Goal: Information Seeking & Learning: Find specific fact

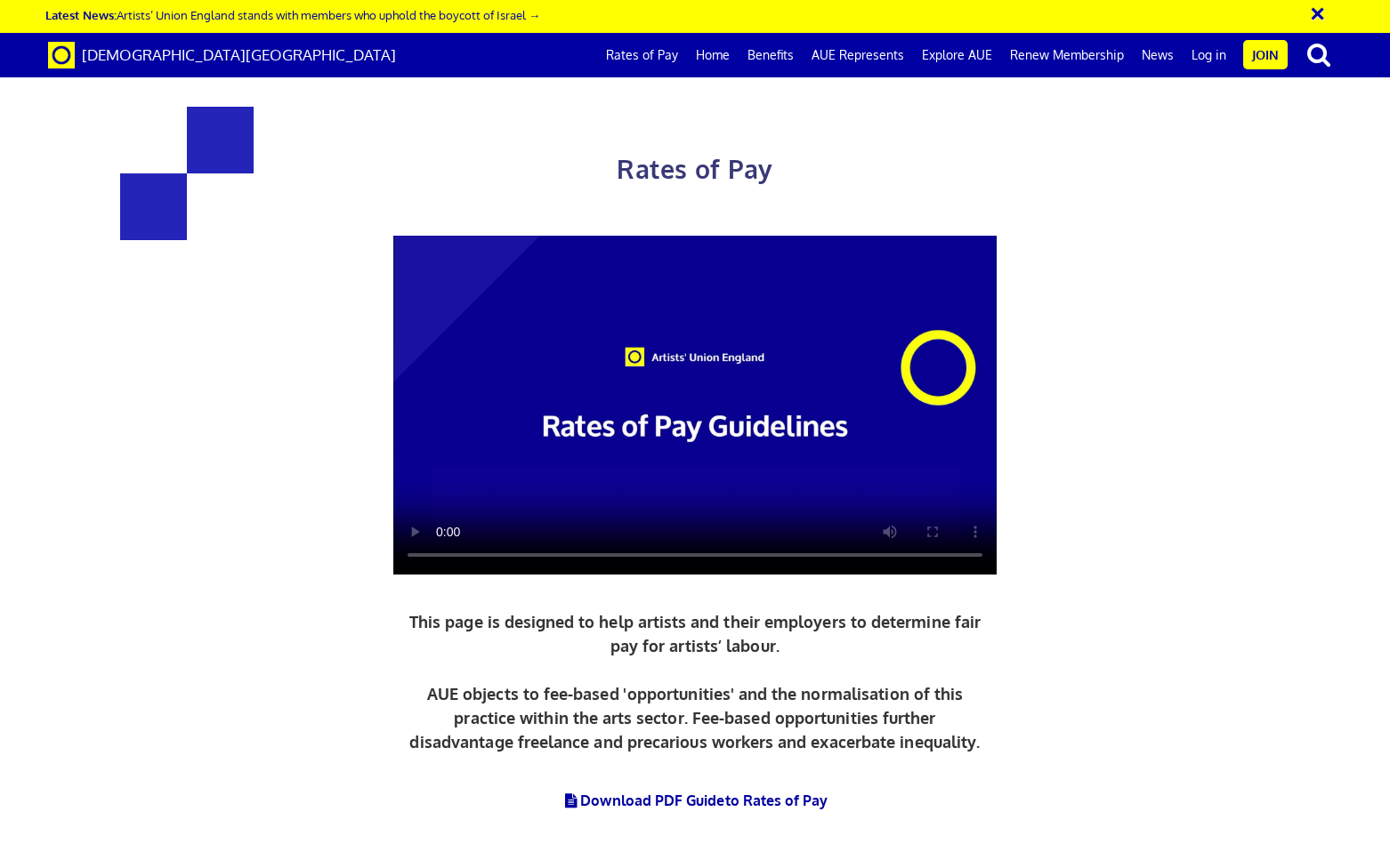
scroll to position [889, 0]
drag, startPoint x: 359, startPoint y: 418, endPoint x: 561, endPoint y: 418, distance: 202.0
copy span "5+ years experience"
drag, startPoint x: 786, startPoint y: 416, endPoint x: 1031, endPoint y: 413, distance: 245.0
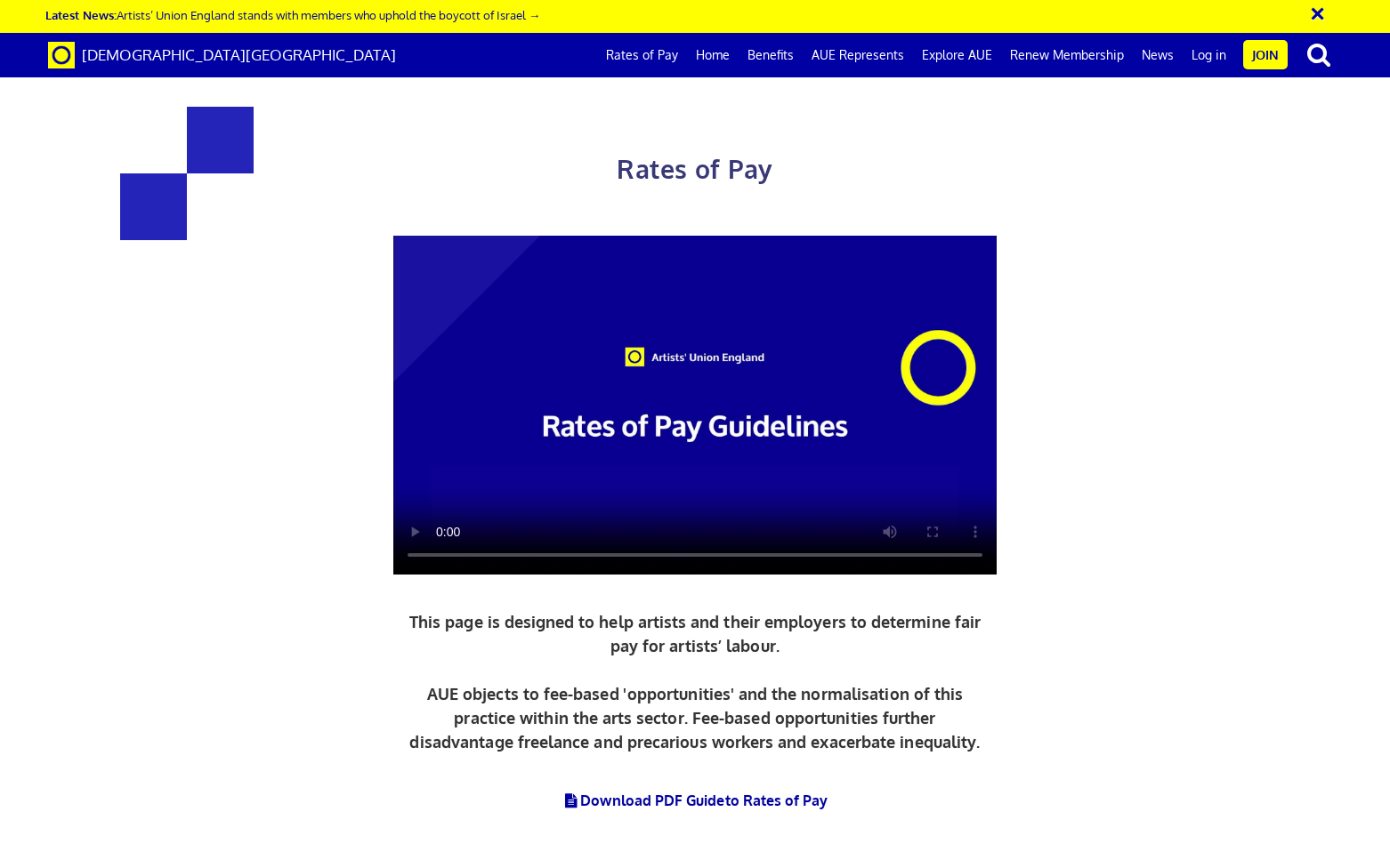
copy span "lead artist/project manager"
